Goal: Task Accomplishment & Management: Use online tool/utility

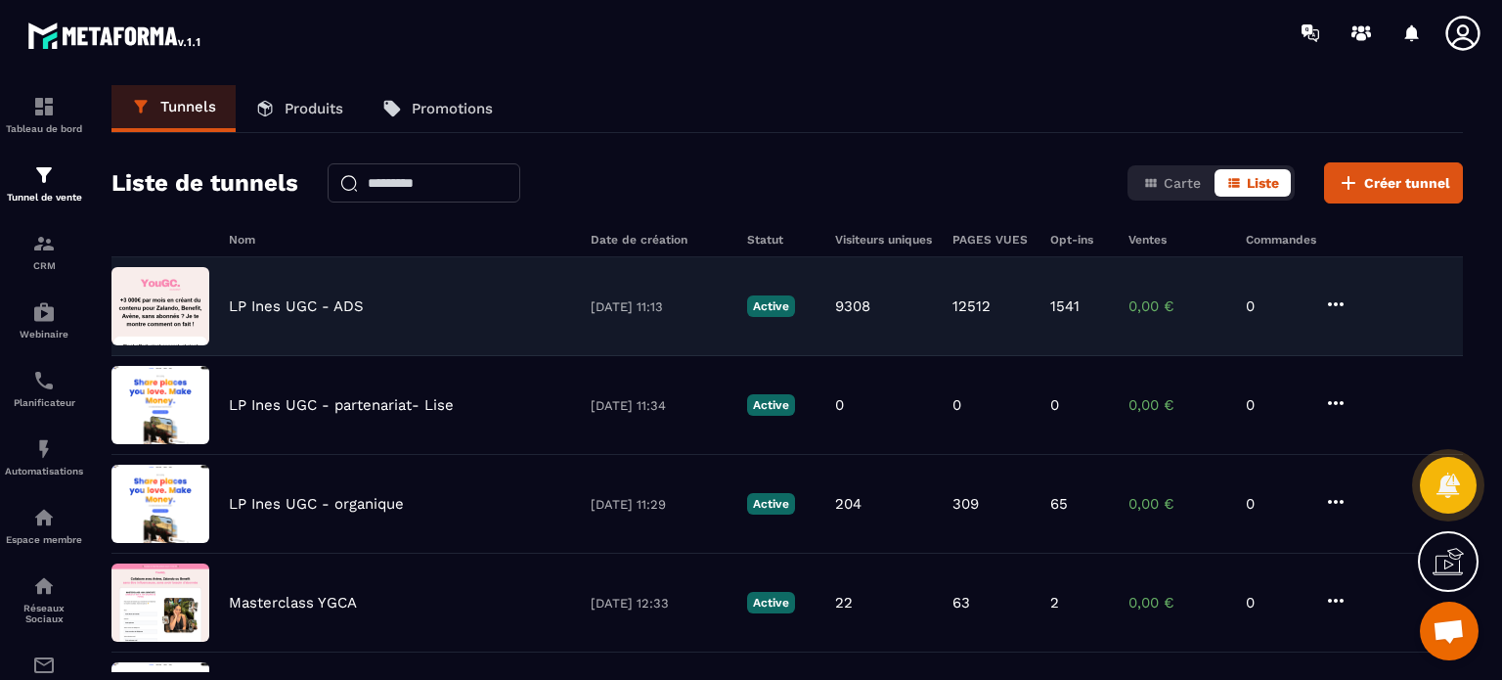
click at [313, 356] on div "LP [PERSON_NAME] UGC - ADS [DATE] 11:13 Active 9308 12512 1541 0,00 € 0" at bounding box center [786, 405] width 1351 height 99
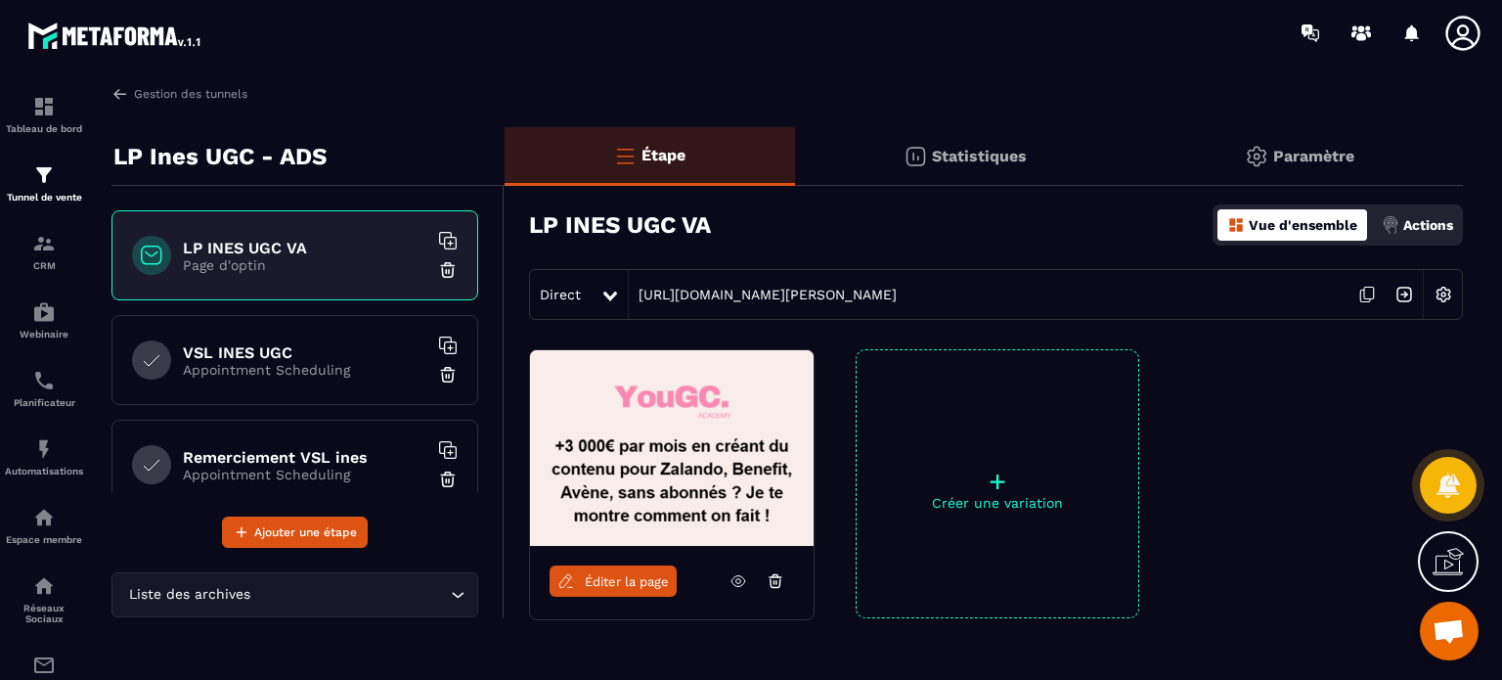
click at [305, 371] on p "Appointment Scheduling" at bounding box center [305, 370] width 244 height 16
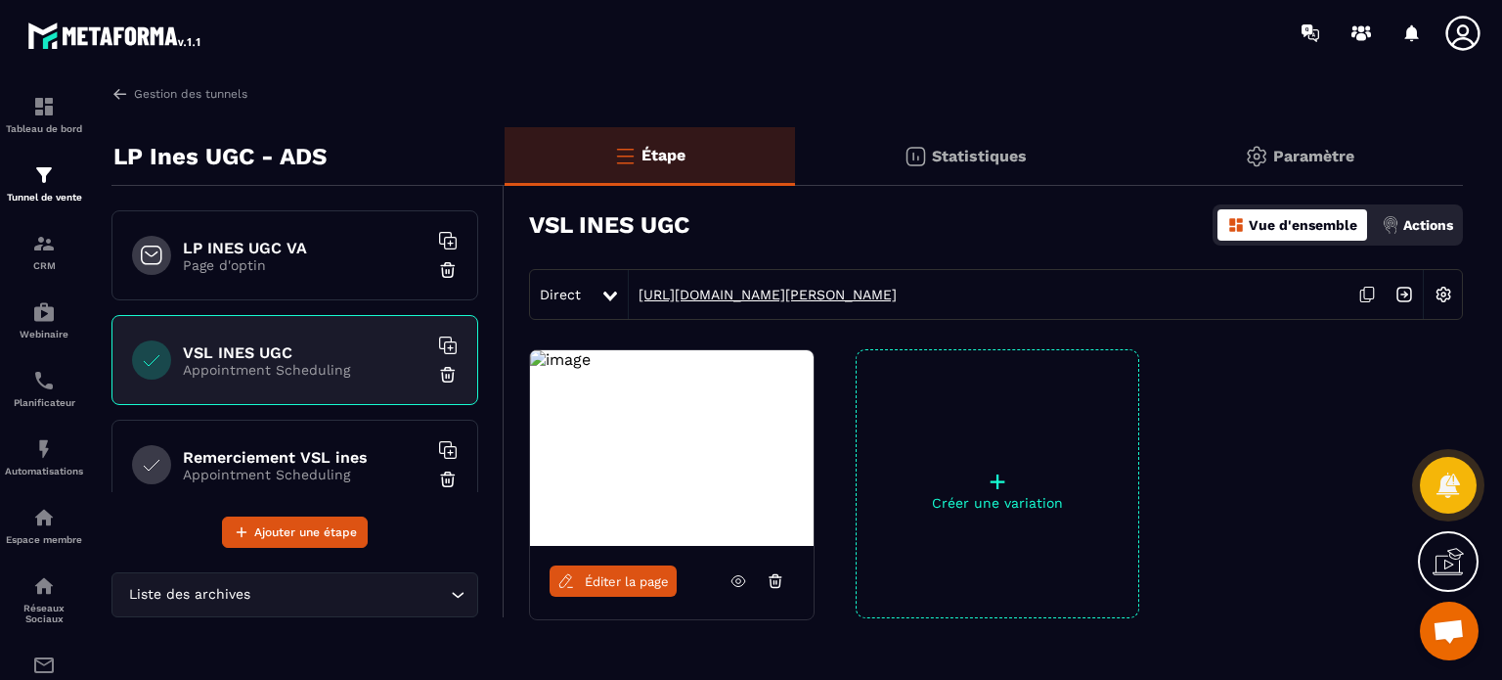
click at [868, 298] on link "[URL][DOMAIN_NAME][PERSON_NAME]" at bounding box center [763, 295] width 268 height 16
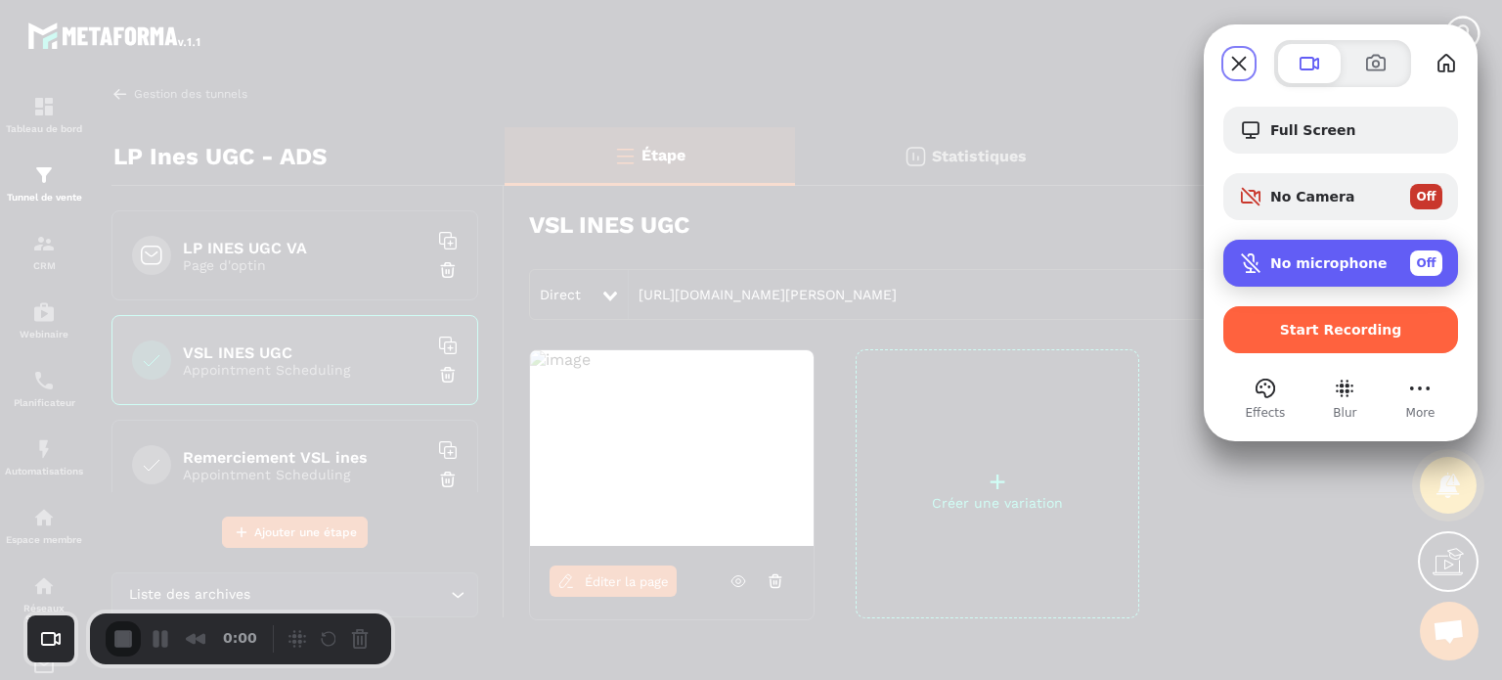
click at [1299, 259] on span "No microphone" at bounding box center [1328, 263] width 117 height 16
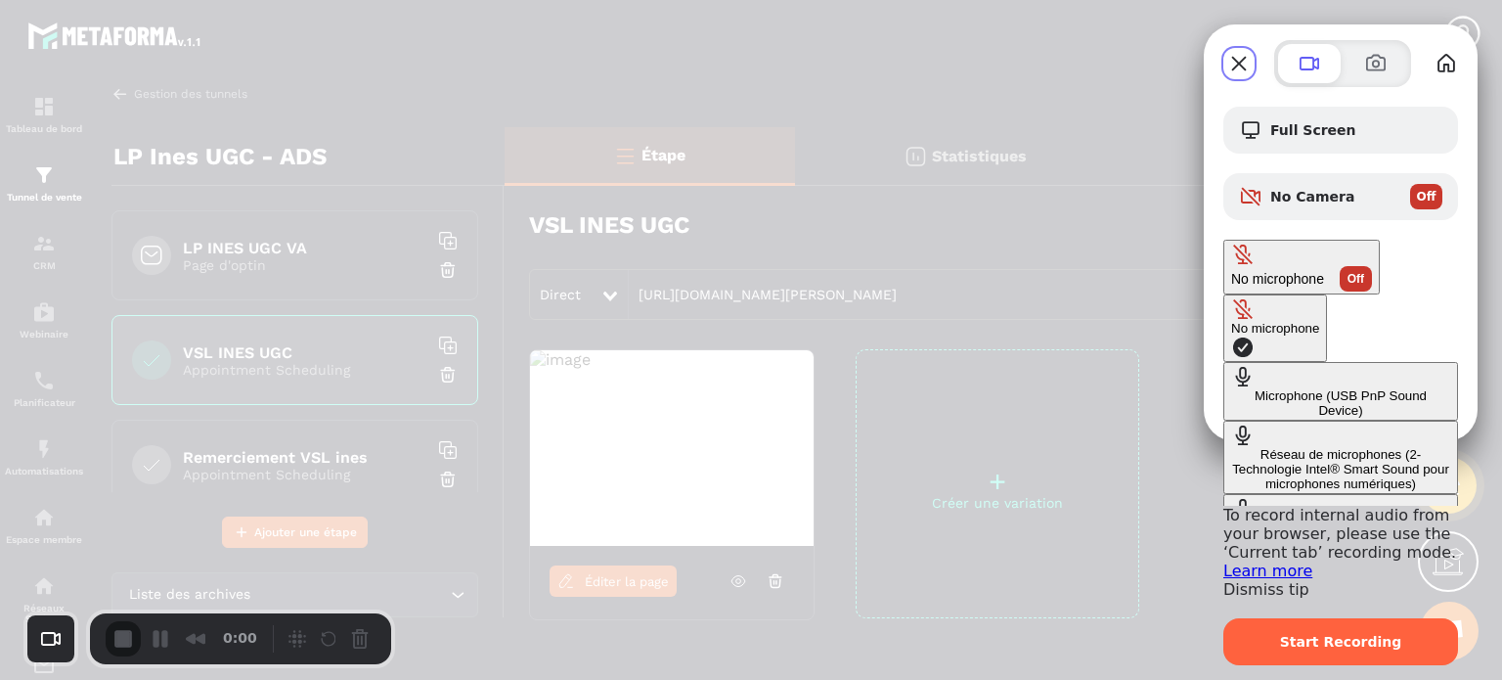
click at [1223, 362] on Device\) "Microphone (USB PnP Sound Device)" at bounding box center [1340, 391] width 235 height 59
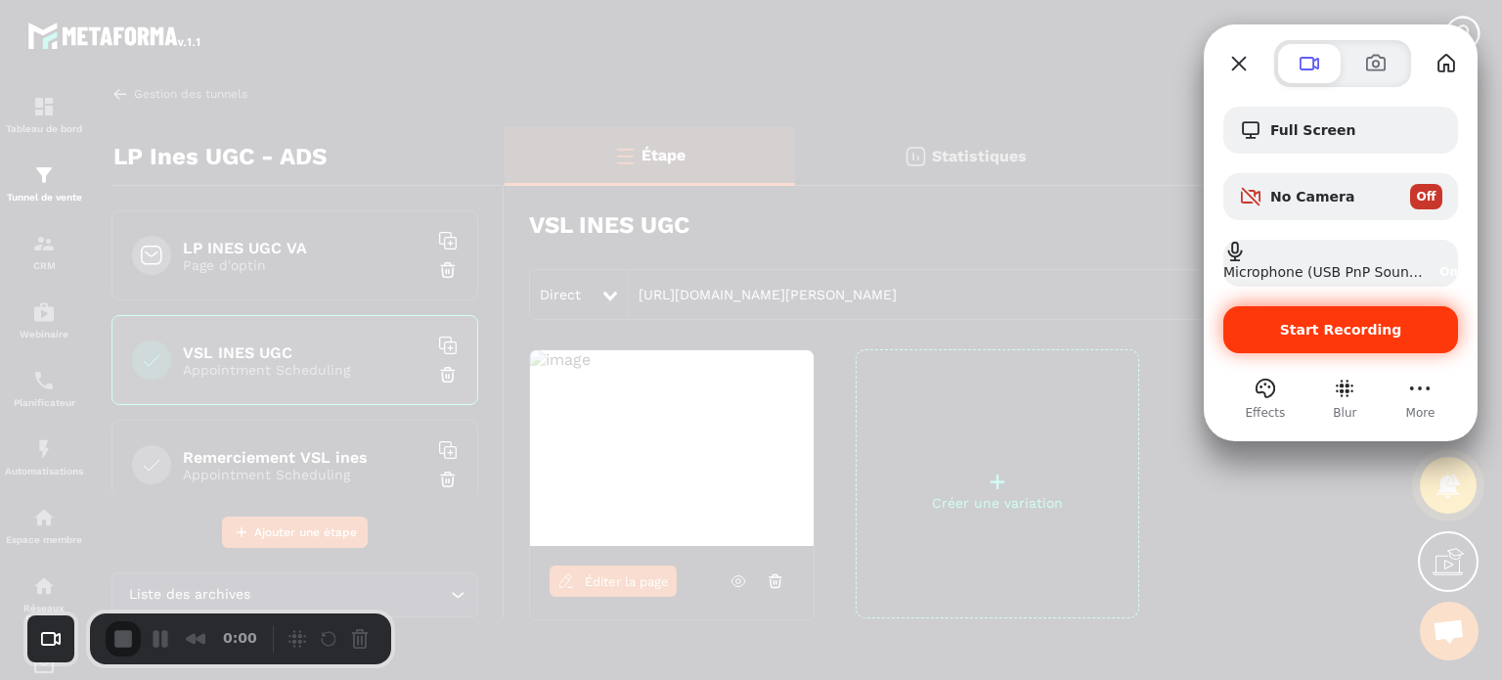
click at [1324, 331] on span "Start Recording" at bounding box center [1341, 330] width 122 height 16
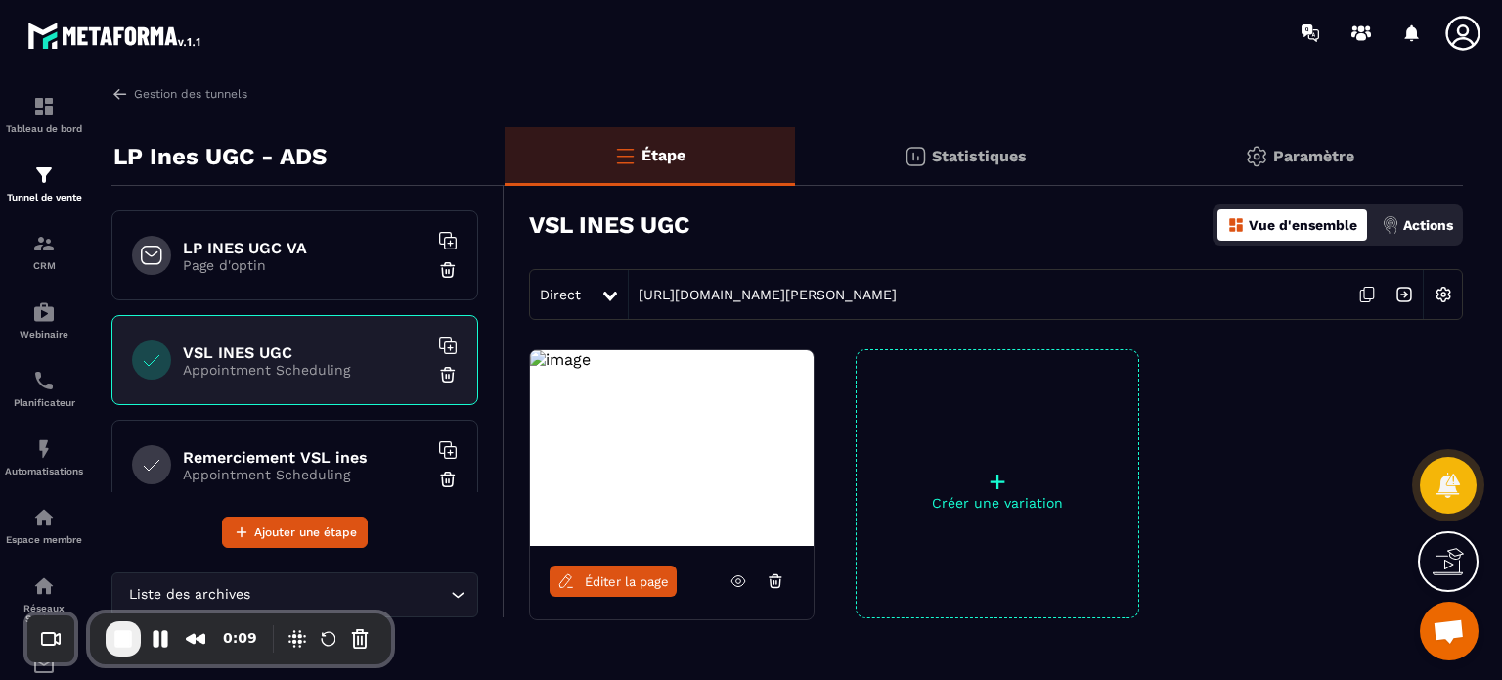
click at [605, 582] on span "Éditer la page" at bounding box center [627, 581] width 84 height 15
